Goal: Navigation & Orientation: Find specific page/section

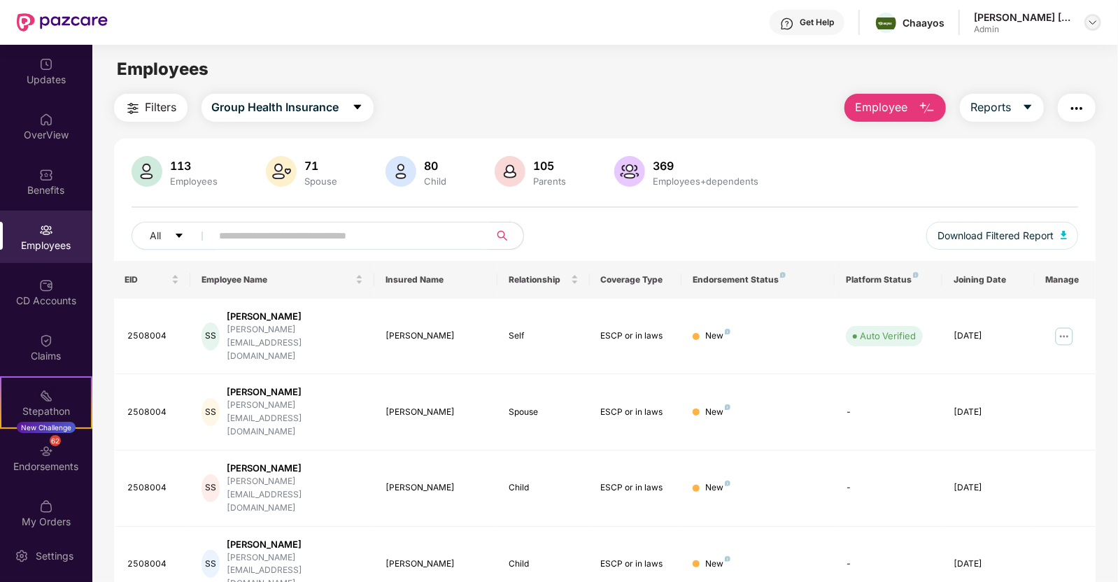
click at [1093, 26] on img at bounding box center [1092, 22] width 11 height 11
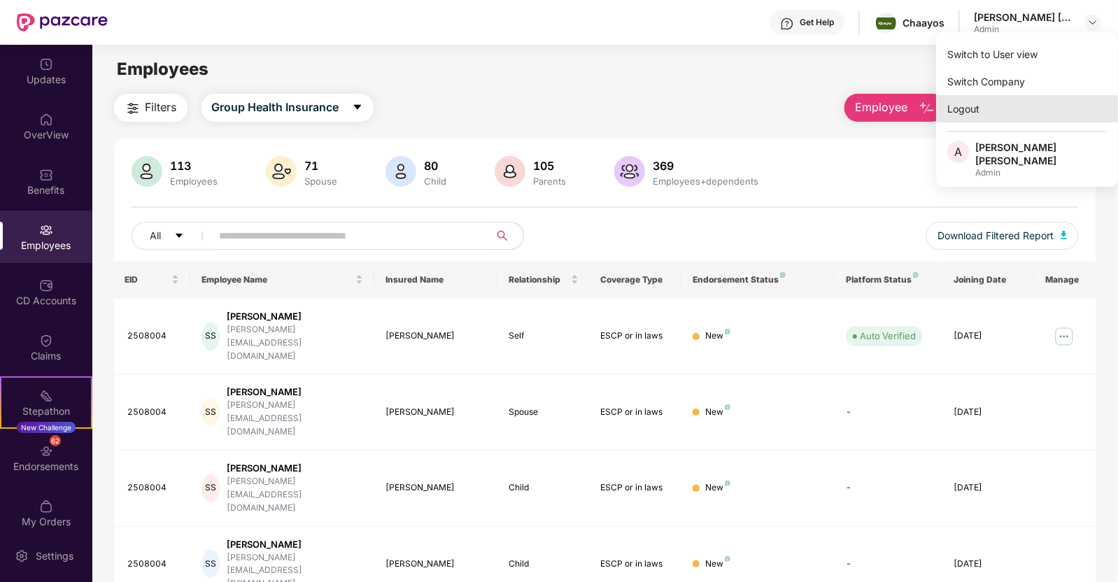
click at [982, 109] on div "Logout" at bounding box center [1027, 108] width 182 height 27
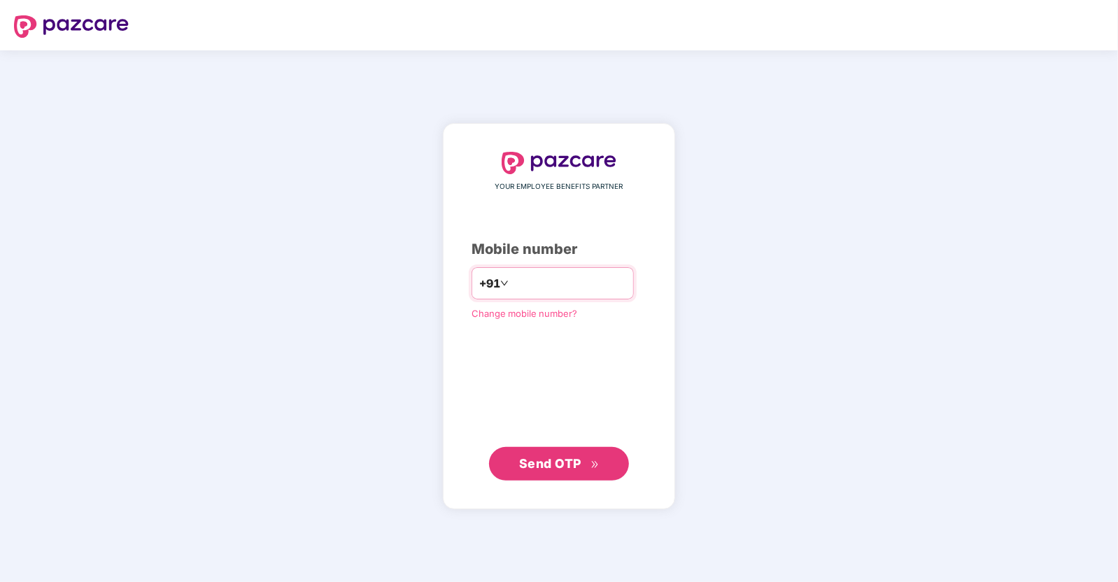
click at [526, 294] on input "number" at bounding box center [568, 283] width 115 height 22
type input "**********"
click at [537, 468] on span "Send OTP" at bounding box center [550, 462] width 62 height 15
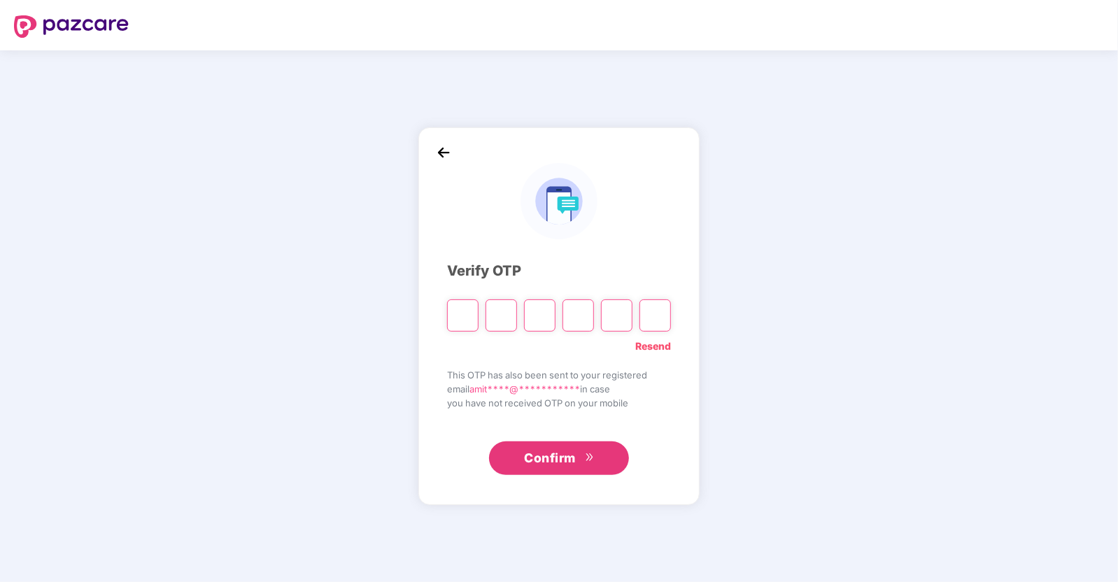
type input "*"
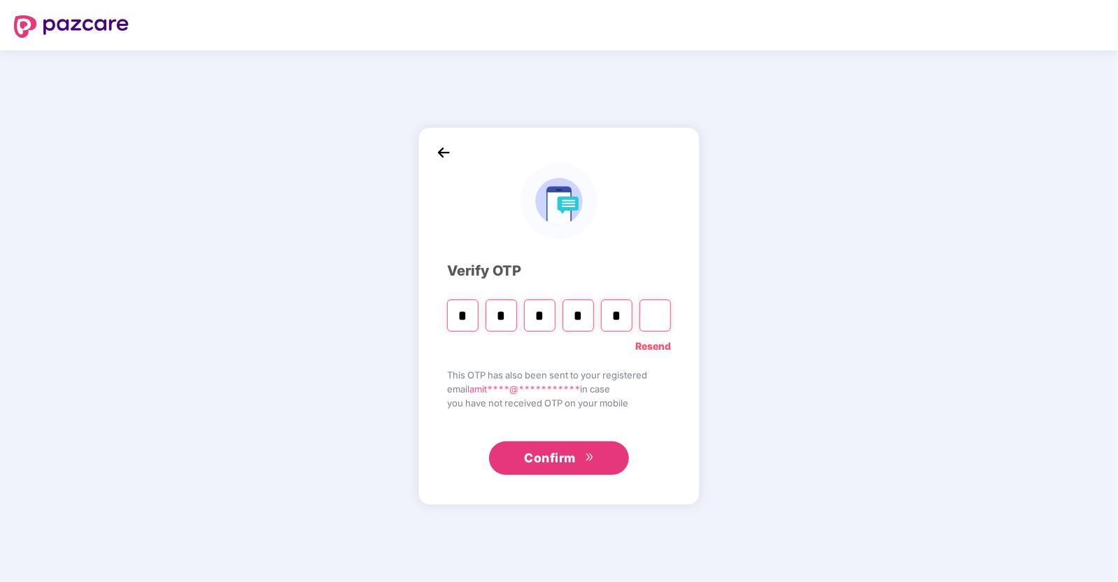
type input "*"
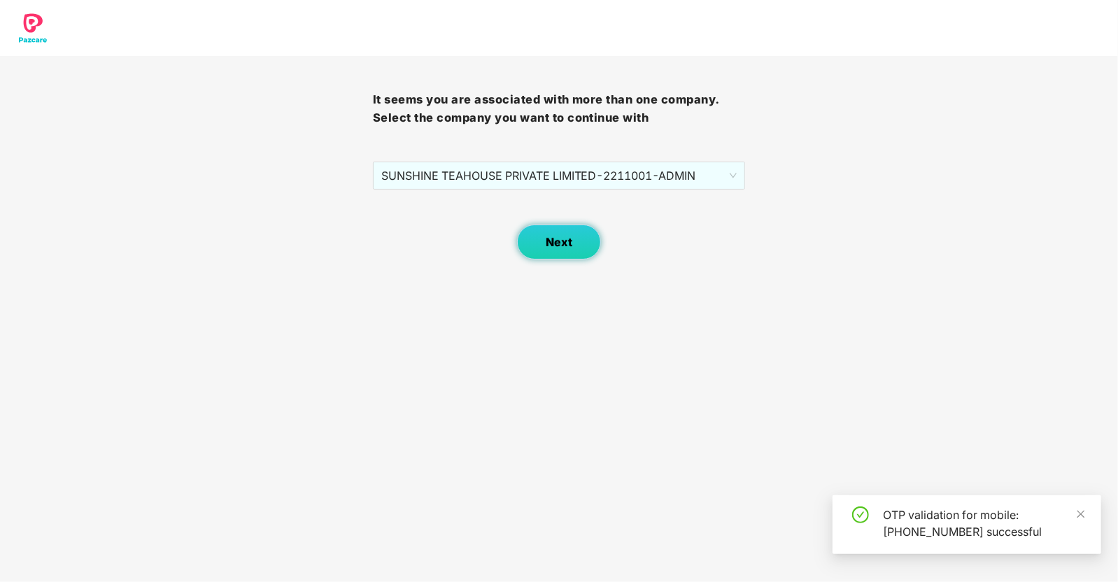
click at [541, 252] on button "Next" at bounding box center [559, 242] width 84 height 35
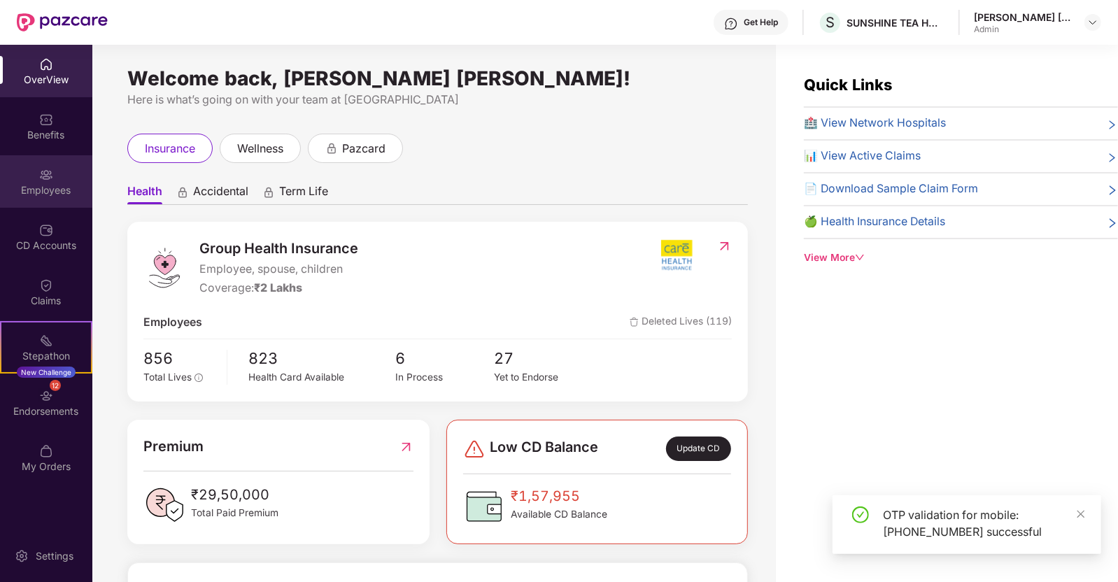
click at [48, 197] on div "Employees" at bounding box center [46, 190] width 92 height 14
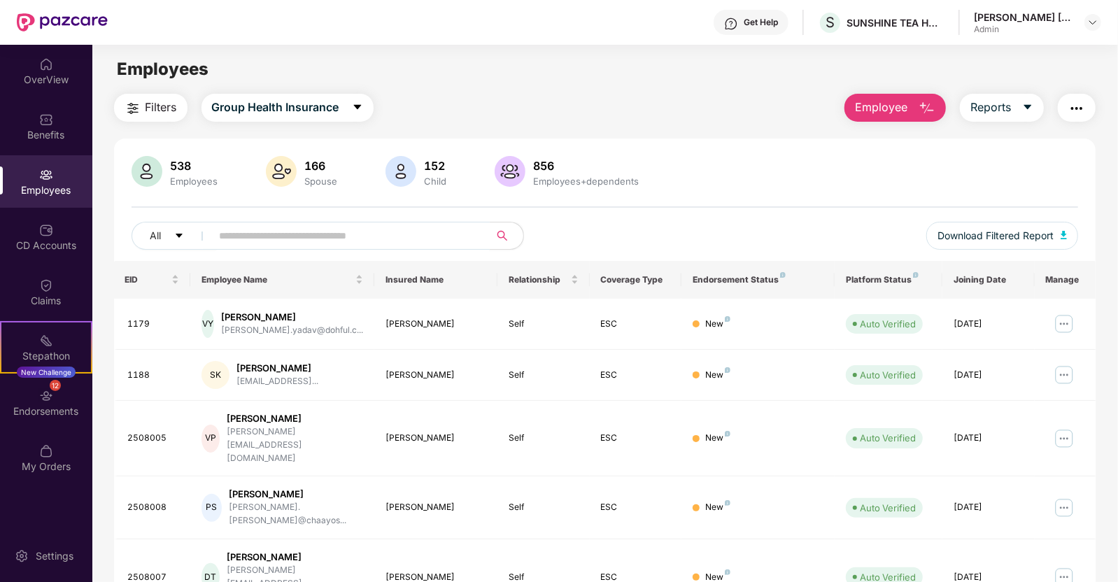
click at [229, 243] on input "text" at bounding box center [345, 235] width 251 height 21
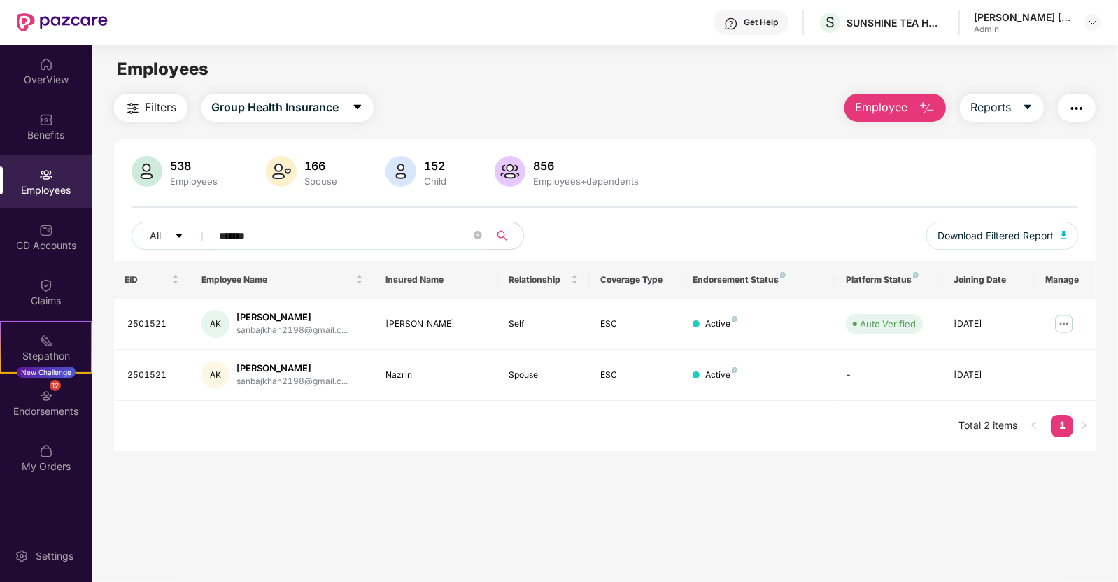
scroll to position [8, 0]
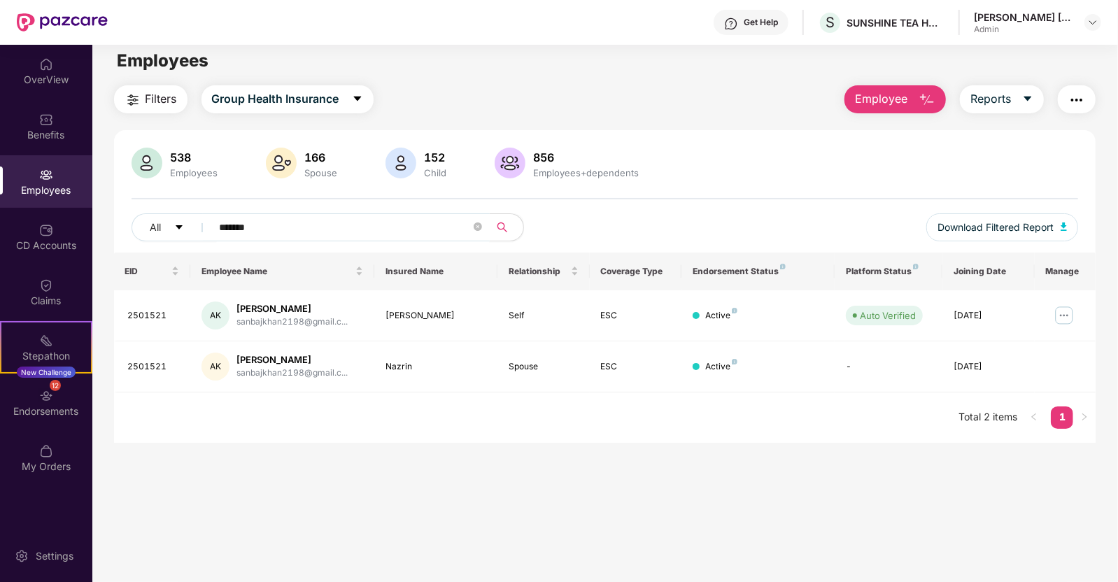
type input "*******"
